Goal: Information Seeking & Learning: Learn about a topic

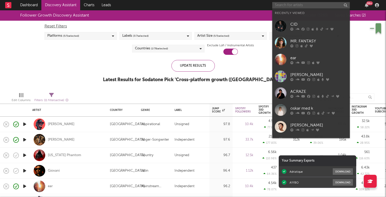
click at [298, 5] on input "text" at bounding box center [311, 5] width 78 height 6
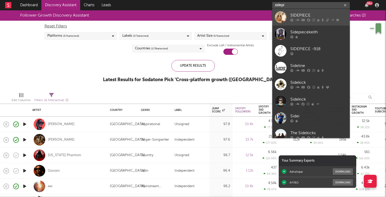
type input "sidepi"
click at [297, 13] on div "SIDEPIECE" at bounding box center [319, 15] width 57 height 6
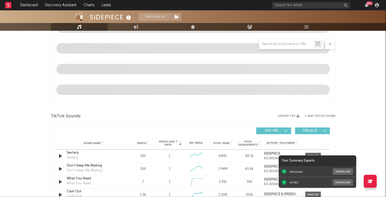
select select "6m"
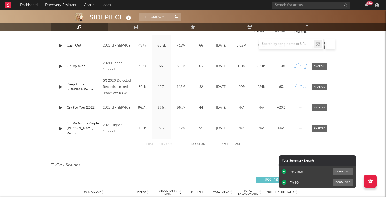
scroll to position [251, 0]
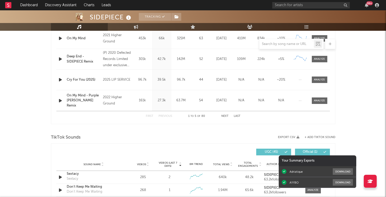
click at [224, 117] on button "Next" at bounding box center [224, 116] width 7 height 3
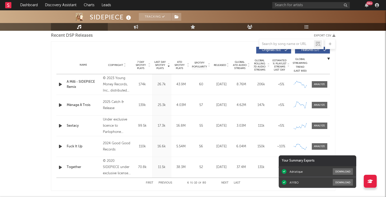
scroll to position [186, 0]
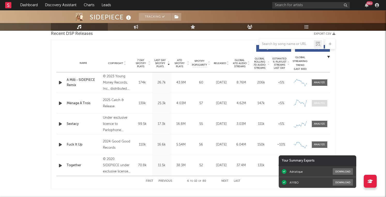
click at [320, 105] on span at bounding box center [320, 103] width 16 height 6
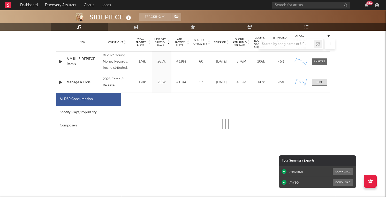
select select "6m"
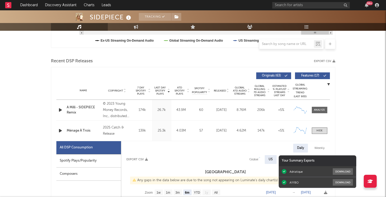
scroll to position [160, 0]
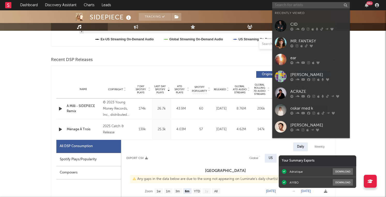
click at [289, 8] on input "text" at bounding box center [311, 5] width 78 height 6
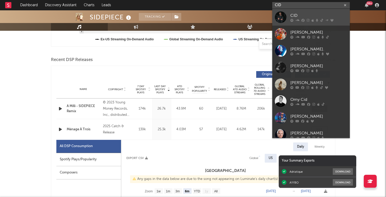
type input "CID"
click at [289, 20] on link "CID" at bounding box center [311, 17] width 78 height 17
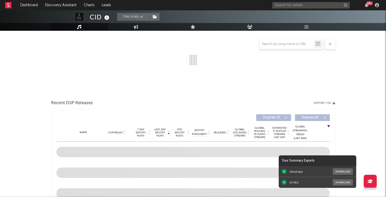
select select "6m"
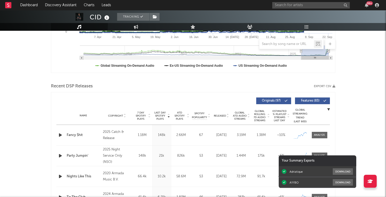
scroll to position [141, 0]
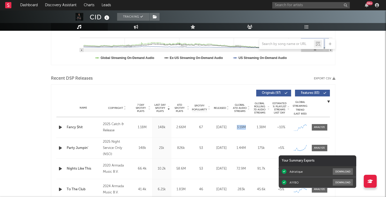
drag, startPoint x: 247, startPoint y: 128, endPoint x: 235, endPoint y: 127, distance: 12.2
click at [235, 127] on div "3.19M" at bounding box center [241, 127] width 17 height 5
copy div "3.19M"
click at [322, 127] on div at bounding box center [319, 127] width 11 height 4
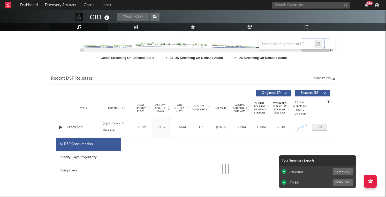
select select "1w"
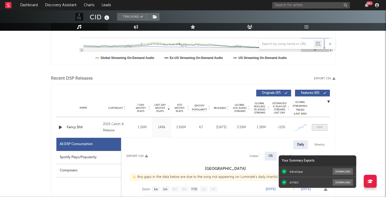
click at [322, 127] on div at bounding box center [320, 127] width 6 height 4
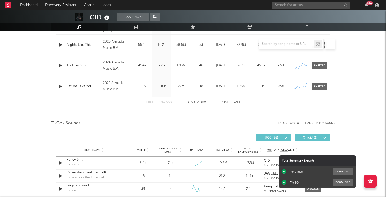
scroll to position [332, 0]
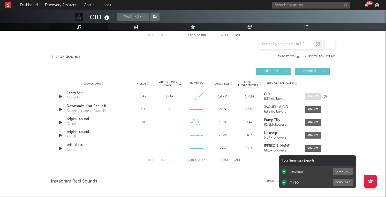
click at [318, 98] on span at bounding box center [314, 96] width 16 height 6
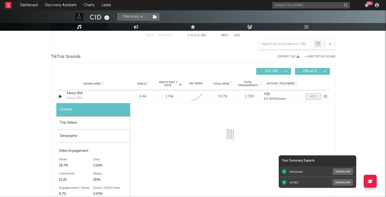
select select "1w"
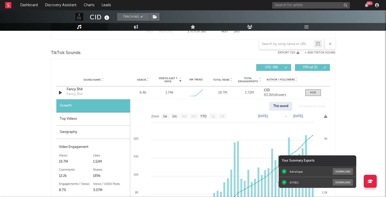
scroll to position [372, 0]
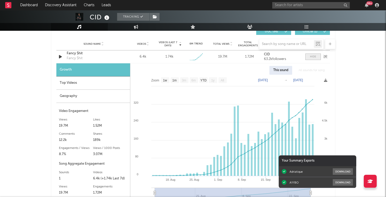
click at [314, 56] on div at bounding box center [313, 57] width 6 height 4
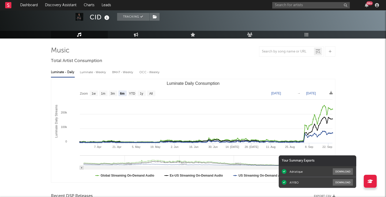
scroll to position [24, 0]
